Goal: Task Accomplishment & Management: Complete application form

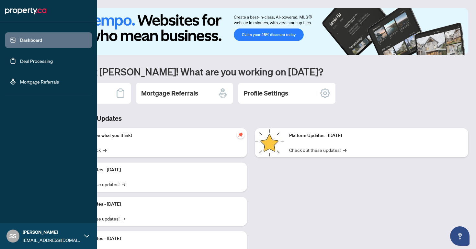
click at [20, 63] on link "Deal Processing" at bounding box center [36, 61] width 33 height 6
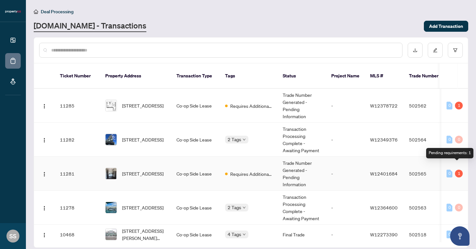
click at [457, 170] on div "1" at bounding box center [459, 174] width 8 height 8
click at [294, 167] on td "Trade Number Generated - Pending Information" at bounding box center [301, 174] width 49 height 34
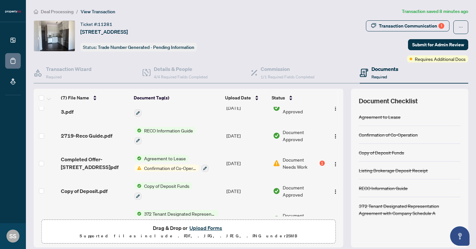
scroll to position [40, 0]
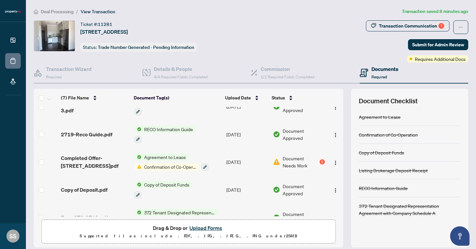
click at [291, 160] on span "Document Needs Work" at bounding box center [300, 162] width 35 height 14
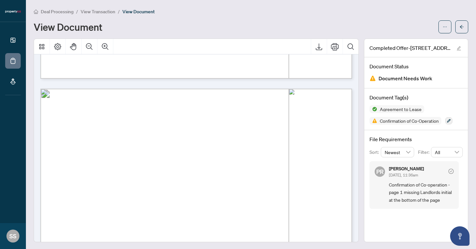
scroll to position [3357, 0]
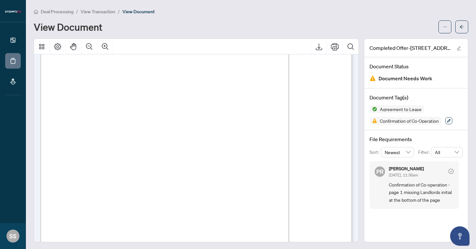
click at [451, 120] on icon "button" at bounding box center [449, 121] width 4 height 4
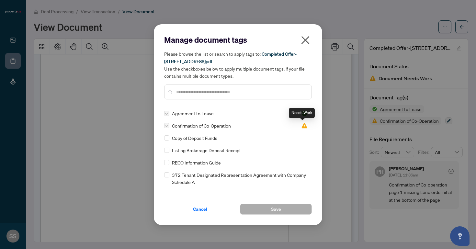
click at [302, 125] on img at bounding box center [304, 125] width 6 height 6
click at [307, 39] on icon "close" at bounding box center [305, 40] width 8 height 8
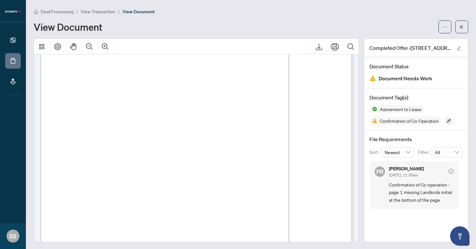
scroll to position [1, 0]
click at [395, 190] on span "Confirmation of Co-operation - page 1 missing Landlords initial at the bottom o…" at bounding box center [421, 191] width 65 height 23
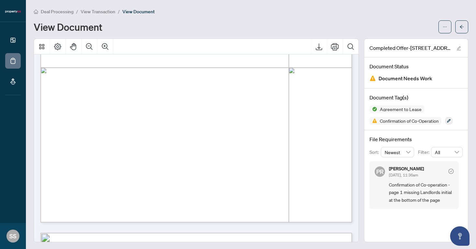
scroll to position [2722, 0]
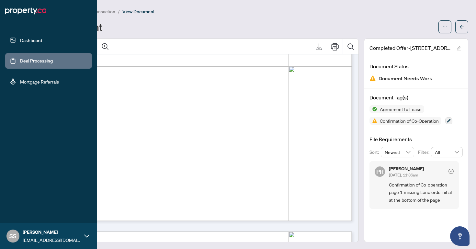
click at [36, 60] on link "Deal Processing" at bounding box center [36, 61] width 33 height 6
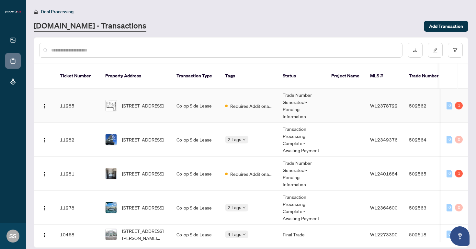
click at [196, 93] on td "Co-op Side Lease" at bounding box center [195, 106] width 49 height 34
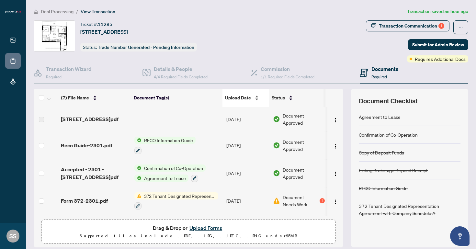
scroll to position [22, 0]
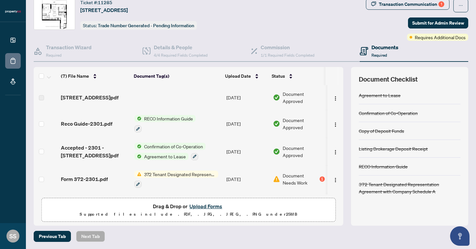
click at [203, 206] on button "Upload Forms" at bounding box center [205, 206] width 37 height 8
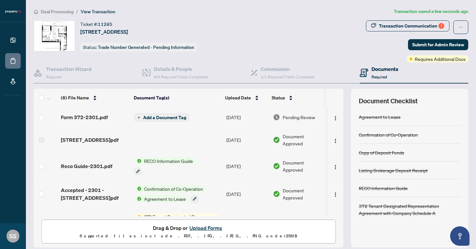
scroll to position [1, 0]
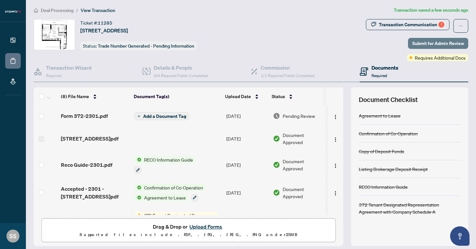
click at [417, 41] on span "Submit for Admin Review" at bounding box center [438, 43] width 52 height 10
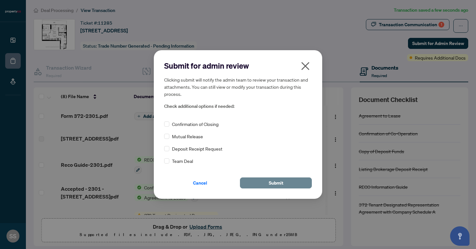
click at [285, 181] on button "Submit" at bounding box center [276, 182] width 72 height 11
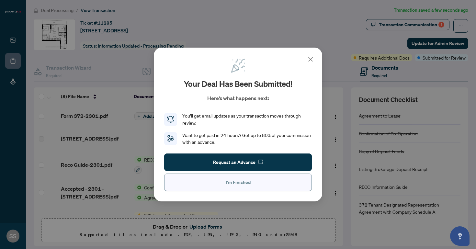
click at [234, 184] on span "I'm Finished" at bounding box center [238, 182] width 25 height 10
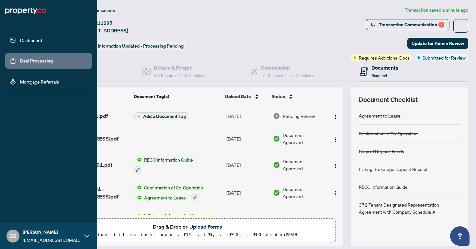
click at [20, 61] on link "Deal Processing" at bounding box center [36, 61] width 33 height 6
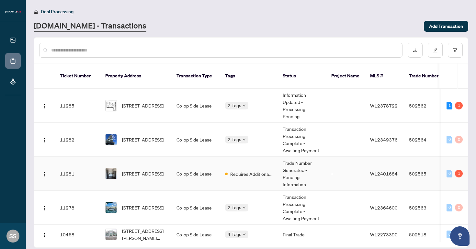
click at [221, 162] on td "Requires Additional Docs" at bounding box center [249, 174] width 58 height 34
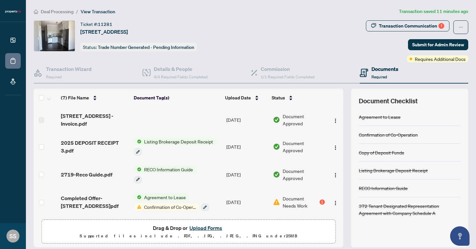
click at [205, 227] on button "Upload Forms" at bounding box center [205, 228] width 37 height 8
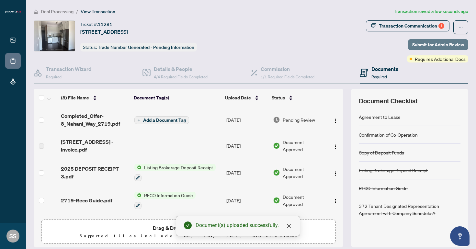
click at [431, 43] on span "Submit for Admin Review" at bounding box center [438, 44] width 52 height 10
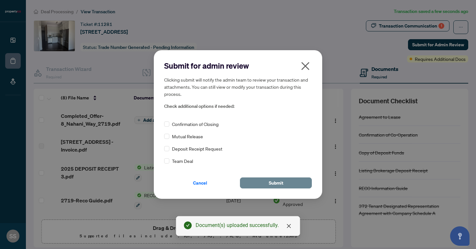
click at [284, 183] on button "Submit" at bounding box center [276, 182] width 72 height 11
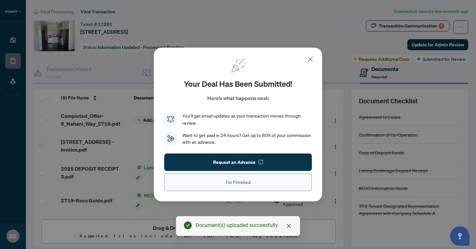
click at [237, 185] on span "I'm Finished" at bounding box center [238, 182] width 25 height 10
